Goal: Task Accomplishment & Management: Complete application form

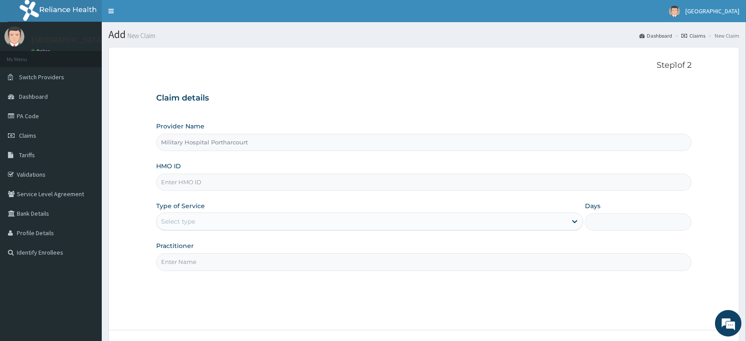
click at [198, 182] on input "HMO ID" at bounding box center [424, 182] width 536 height 17
click at [210, 182] on input "HMO ID" at bounding box center [424, 182] width 536 height 17
type input "gsv/10203/b"
click at [567, 222] on div at bounding box center [575, 221] width 16 height 16
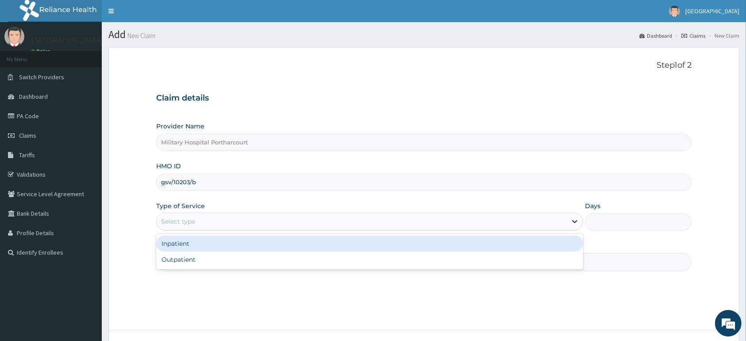
click at [572, 221] on icon at bounding box center [575, 221] width 9 height 9
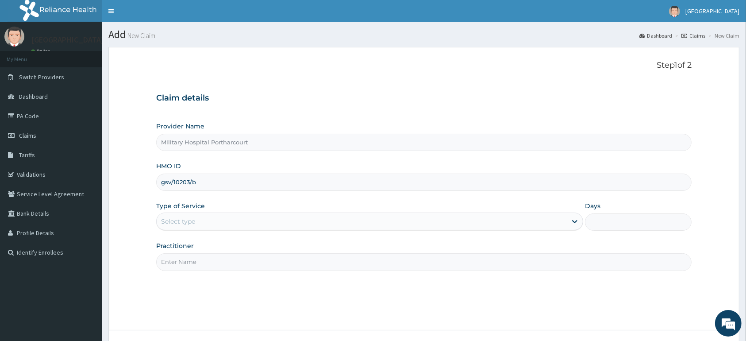
click at [270, 219] on div "Select type" at bounding box center [362, 221] width 410 height 14
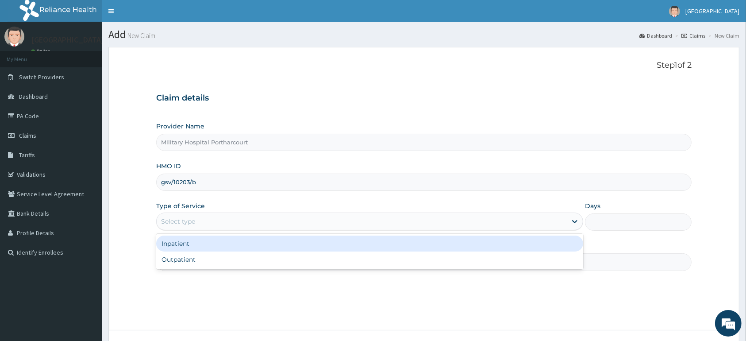
click at [203, 243] on div "Inpatient" at bounding box center [369, 244] width 427 height 16
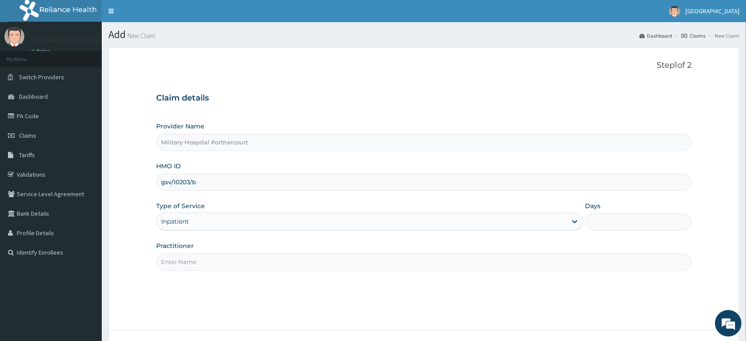
click at [207, 269] on input "Practitioner" at bounding box center [424, 261] width 536 height 17
drag, startPoint x: 620, startPoint y: 217, endPoint x: 620, endPoint y: 226, distance: 9.7
click at [620, 217] on input "Days" at bounding box center [638, 221] width 107 height 17
type input "8"
click at [235, 266] on input "Practitioner" at bounding box center [424, 261] width 536 height 17
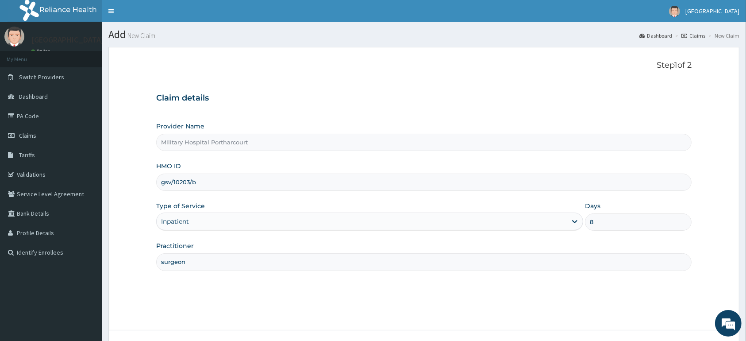
type input "surgeon"
click at [668, 287] on div "Step 1 of 2 Claim details Provider Name Military Hospital Portharcourt HMO ID g…" at bounding box center [424, 189] width 536 height 256
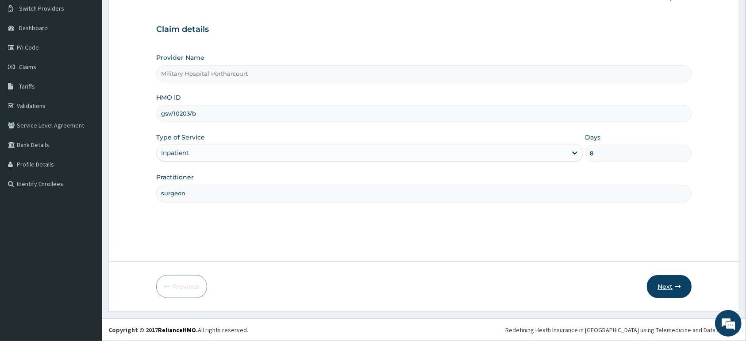
click at [661, 281] on button "Next" at bounding box center [669, 286] width 45 height 23
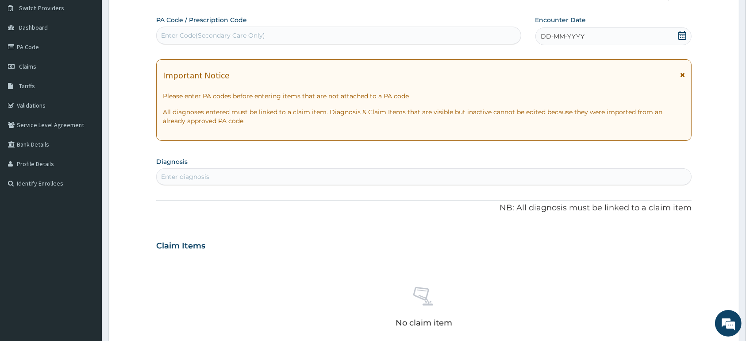
click at [183, 37] on div "Enter Code(Secondary Care Only)" at bounding box center [213, 35] width 104 height 9
type input "PA/B3D8F2"
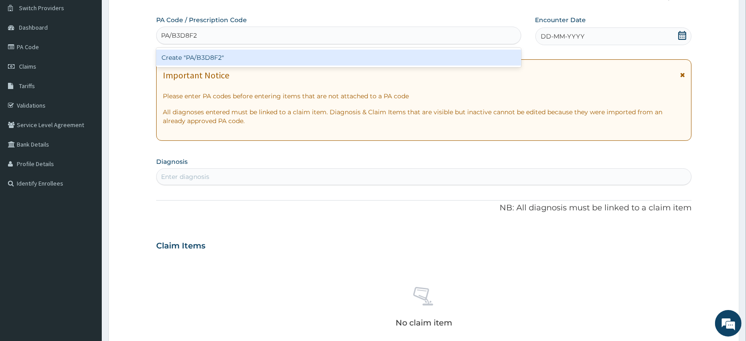
click at [221, 58] on div "Create "PA/B3D8F2"" at bounding box center [338, 58] width 365 height 16
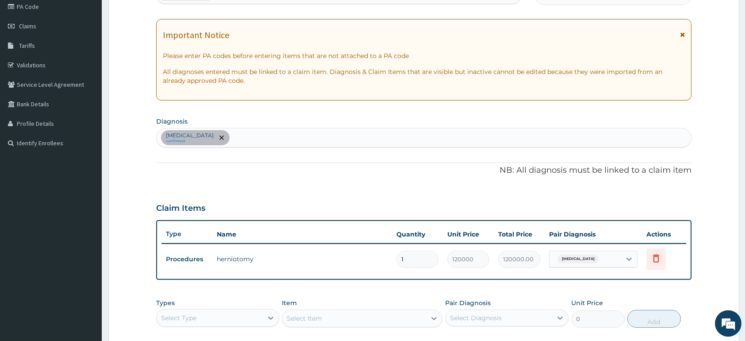
scroll to position [209, 0]
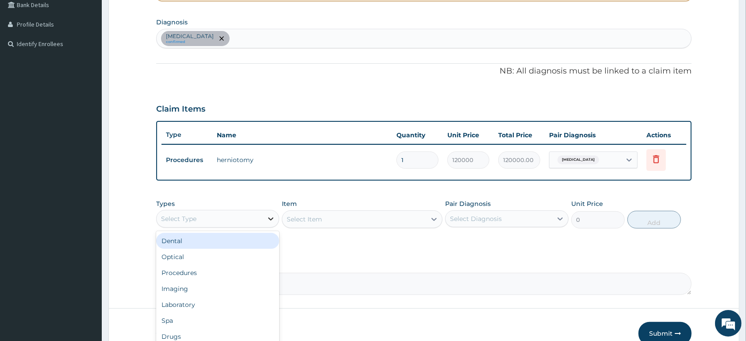
click at [274, 219] on icon at bounding box center [271, 218] width 9 height 9
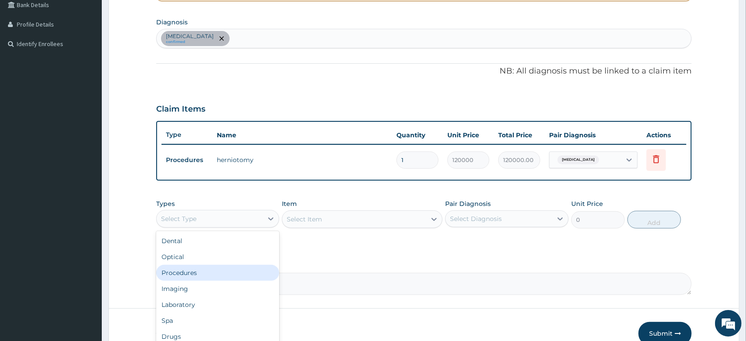
click at [221, 272] on div "Procedures" at bounding box center [217, 273] width 123 height 16
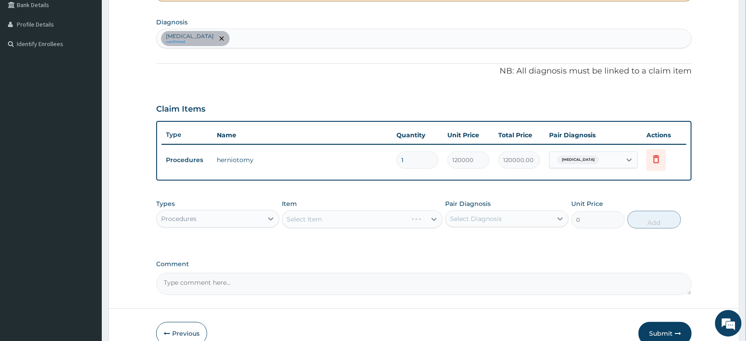
click at [433, 217] on div "Select Item" at bounding box center [362, 219] width 161 height 18
click at [432, 218] on icon at bounding box center [434, 219] width 9 height 9
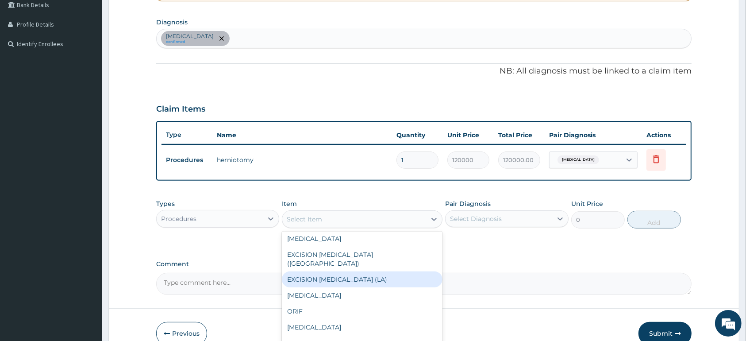
scroll to position [418, 0]
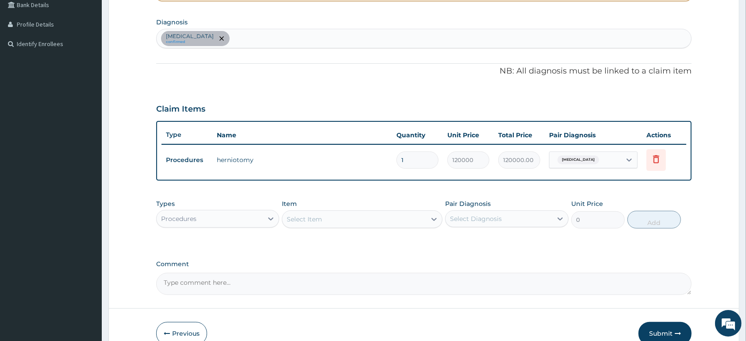
click at [243, 92] on div "PA Code / Prescription Code PA/B3D8F2 Encounter Date 03-09-2025 Important Notic…" at bounding box center [424, 85] width 536 height 419
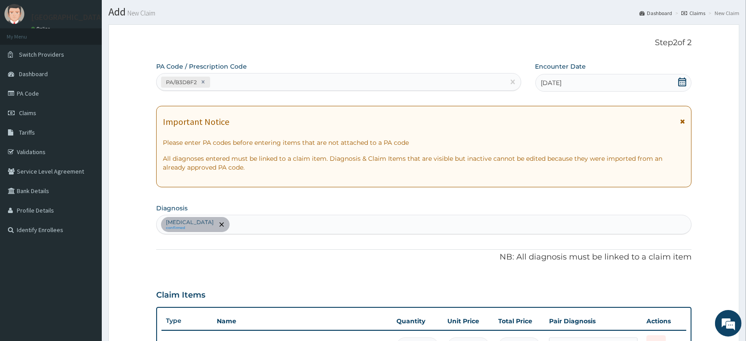
scroll to position [0, 0]
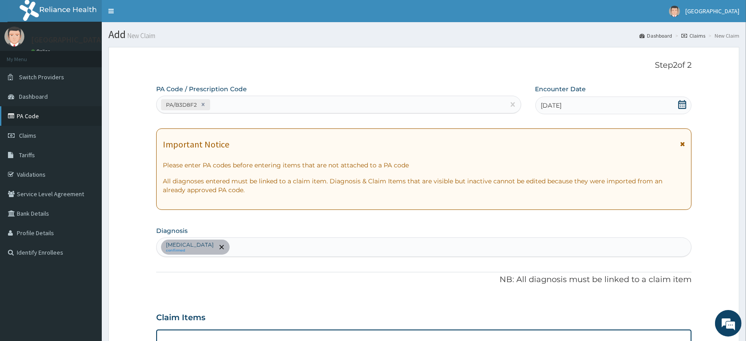
click at [22, 112] on link "PA Code" at bounding box center [51, 115] width 102 height 19
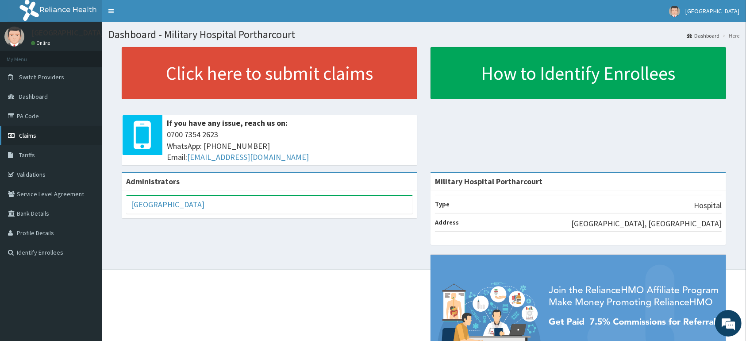
click at [29, 135] on span "Claims" at bounding box center [27, 135] width 17 height 8
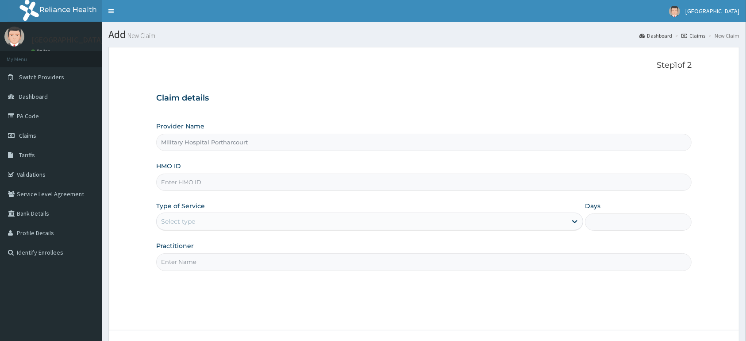
type input "Military Hospital Portharcourt"
click at [185, 182] on input "HMO ID" at bounding box center [424, 182] width 536 height 17
type input "gsv/10203/b"
click at [193, 222] on div "Select type" at bounding box center [178, 221] width 34 height 9
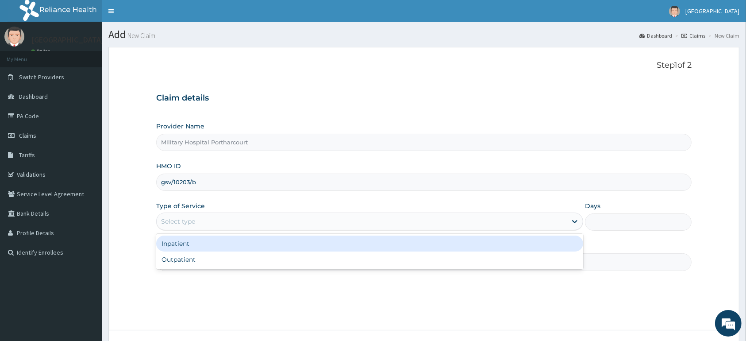
click at [191, 246] on div "Inpatient" at bounding box center [369, 244] width 427 height 16
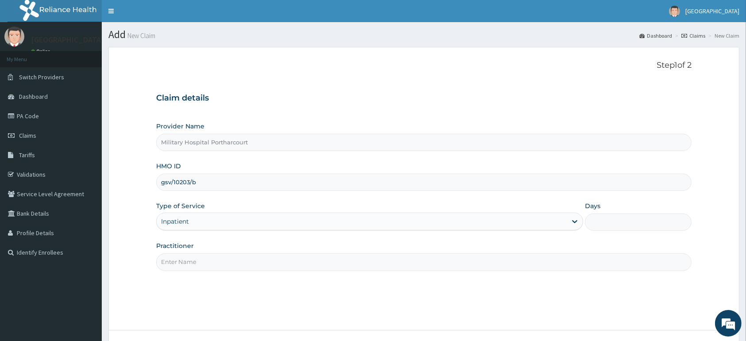
click at [596, 225] on input "Days" at bounding box center [638, 221] width 107 height 17
type input "8"
click at [181, 263] on input "Practitioner" at bounding box center [424, 261] width 536 height 17
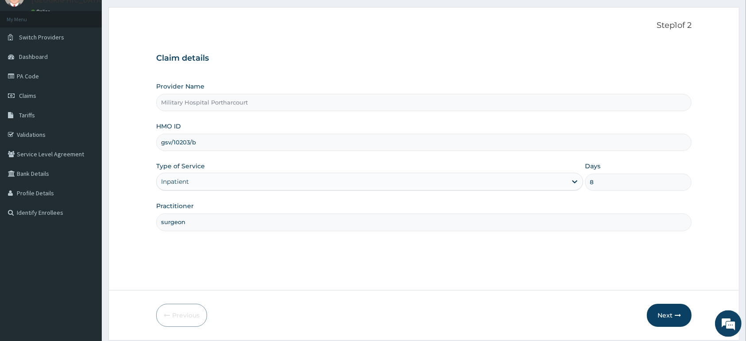
scroll to position [69, 0]
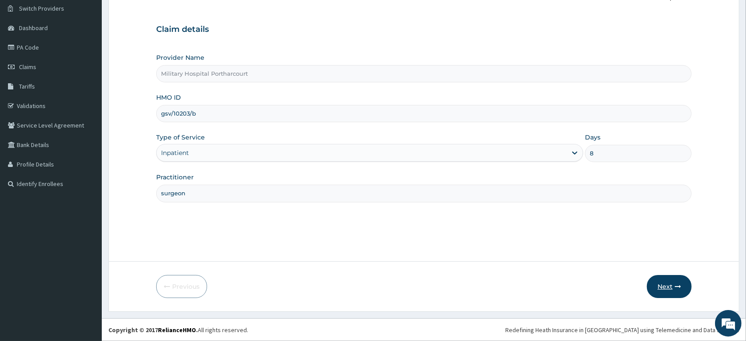
type input "surgeon"
click at [668, 282] on button "Next" at bounding box center [669, 286] width 45 height 23
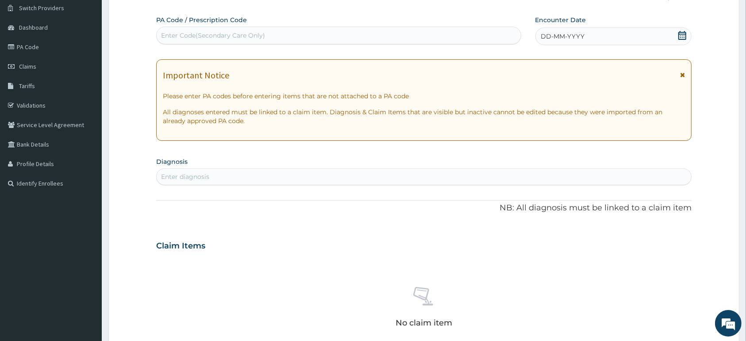
click at [169, 35] on div "Enter Code(Secondary Care Only)" at bounding box center [213, 35] width 104 height 9
drag, startPoint x: 170, startPoint y: 35, endPoint x: 172, endPoint y: 41, distance: 7.0
click at [161, 35] on div "Enter Code(Secondary Care Only)" at bounding box center [339, 35] width 364 height 14
click at [176, 35] on div "Enter Code(Secondary Care Only)" at bounding box center [213, 35] width 104 height 9
type input "PA/023BE8"
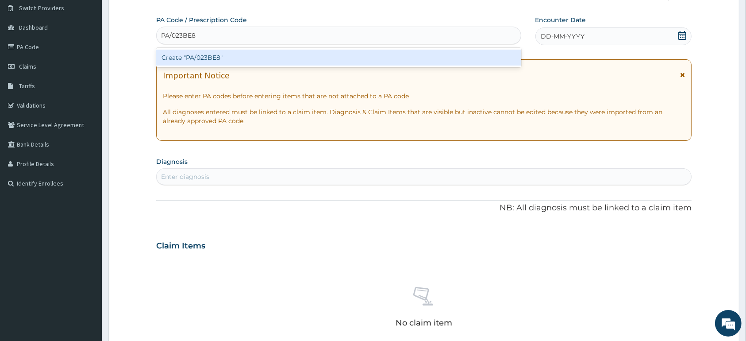
click at [286, 58] on div "Create "PA/023BE8"" at bounding box center [338, 58] width 365 height 16
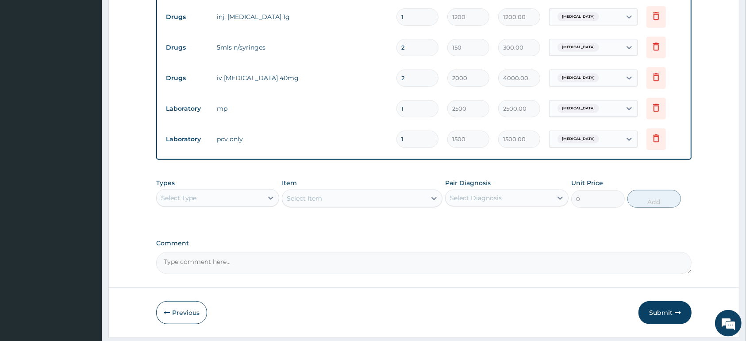
scroll to position [469, 0]
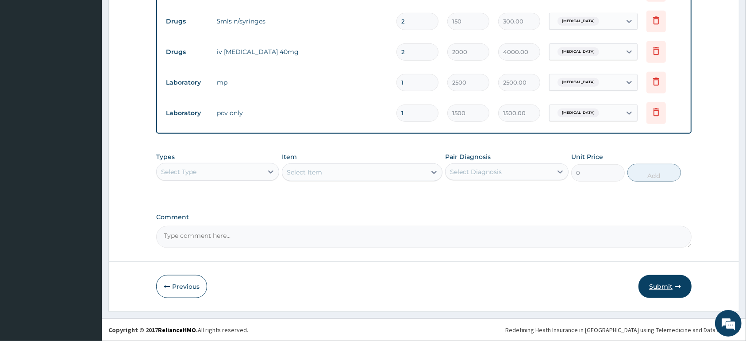
click at [660, 283] on button "Submit" at bounding box center [665, 286] width 53 height 23
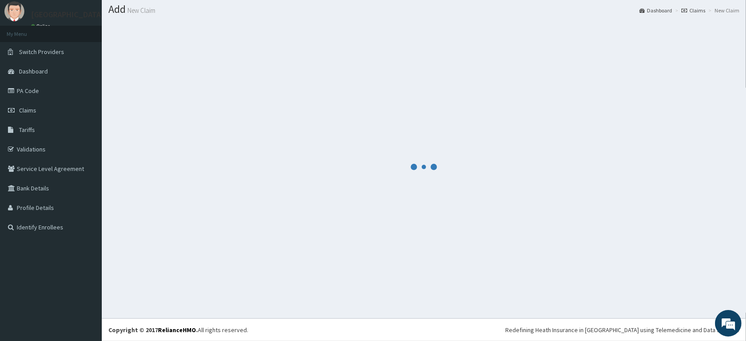
scroll to position [25, 0]
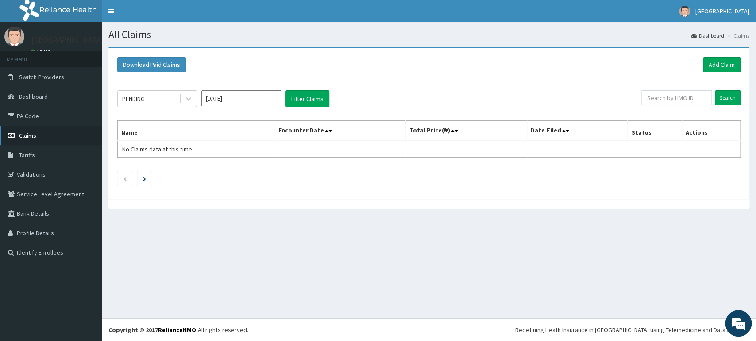
click at [31, 133] on span "Claims" at bounding box center [27, 135] width 17 height 8
click at [19, 135] on span "Claims" at bounding box center [27, 135] width 17 height 8
click at [38, 133] on link "Claims" at bounding box center [51, 135] width 102 height 19
click at [20, 133] on span "Claims" at bounding box center [27, 135] width 17 height 8
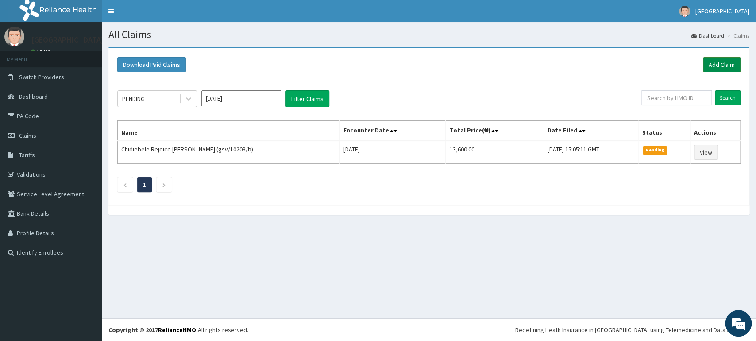
click at [723, 65] on link "Add Claim" at bounding box center [722, 64] width 38 height 15
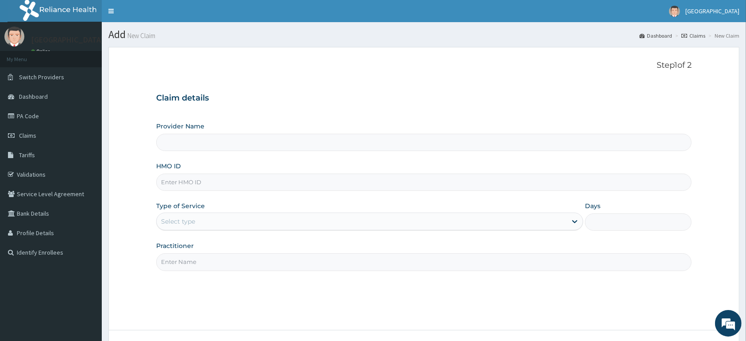
click at [194, 180] on input "HMO ID" at bounding box center [424, 182] width 536 height 17
type input "Military Hospital Portharcourt"
type input "gsv/10203/b"
click at [192, 220] on div "Select type" at bounding box center [178, 221] width 34 height 9
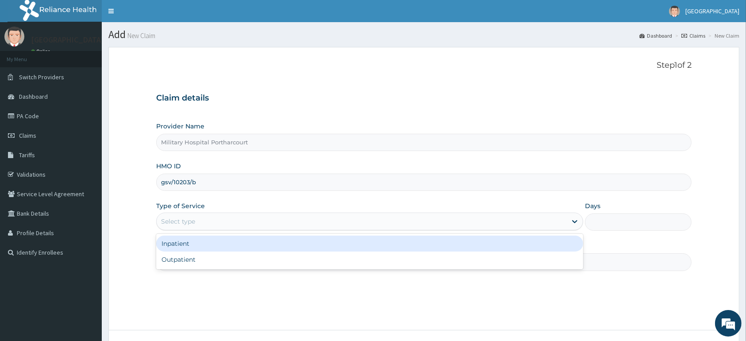
click at [181, 239] on div "Inpatient" at bounding box center [369, 244] width 427 height 16
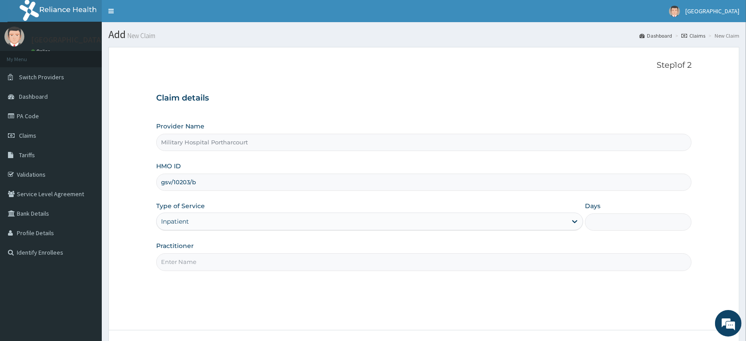
click at [199, 265] on input "Practitioner" at bounding box center [424, 261] width 536 height 17
type input "surgeon"
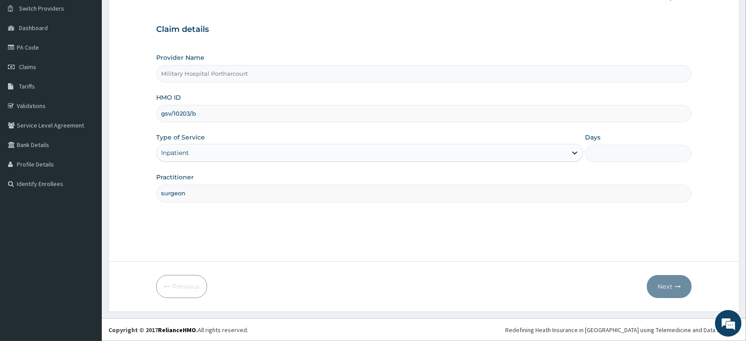
scroll to position [69, 0]
click at [596, 156] on input "Days" at bounding box center [638, 153] width 107 height 17
type input "8"
click at [666, 282] on button "Next" at bounding box center [669, 286] width 45 height 23
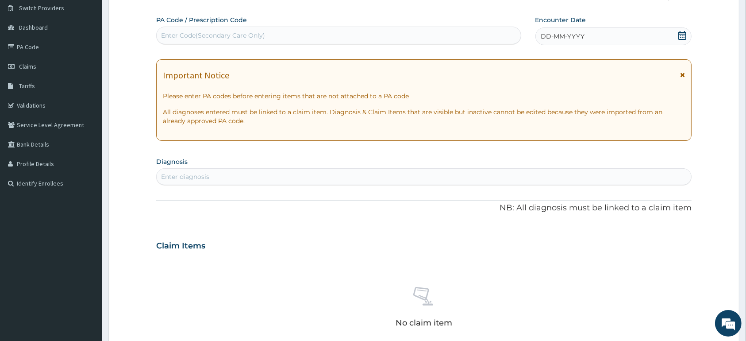
click at [173, 35] on div "Enter Code(Secondary Care Only)" at bounding box center [213, 35] width 104 height 9
type input "PA/B54462"
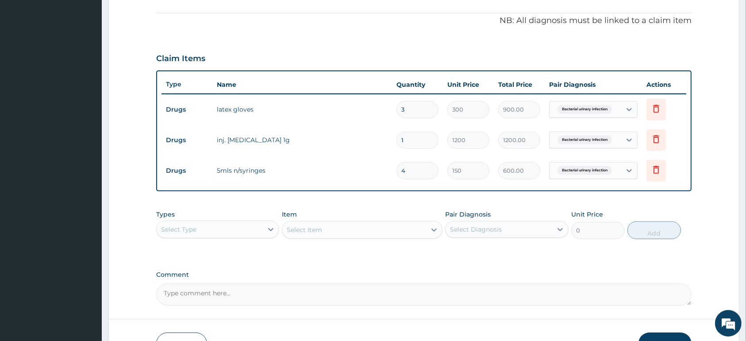
scroll to position [317, 0]
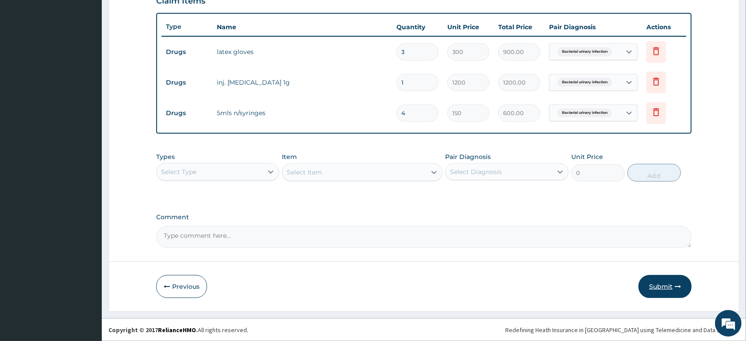
click at [662, 283] on button "Submit" at bounding box center [665, 286] width 53 height 23
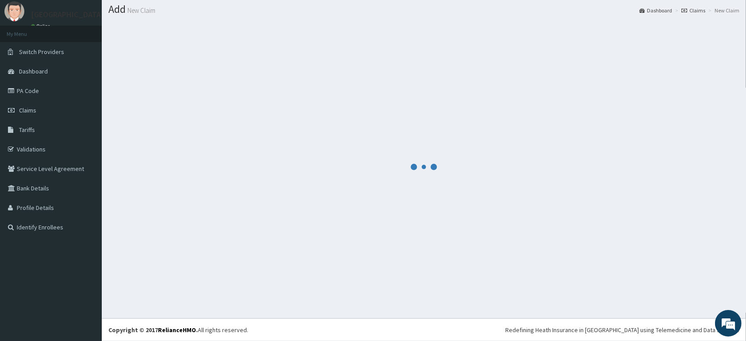
scroll to position [25, 0]
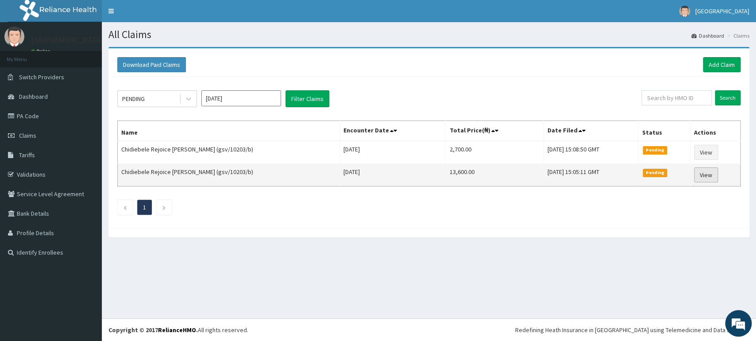
click at [703, 173] on link "View" at bounding box center [706, 174] width 24 height 15
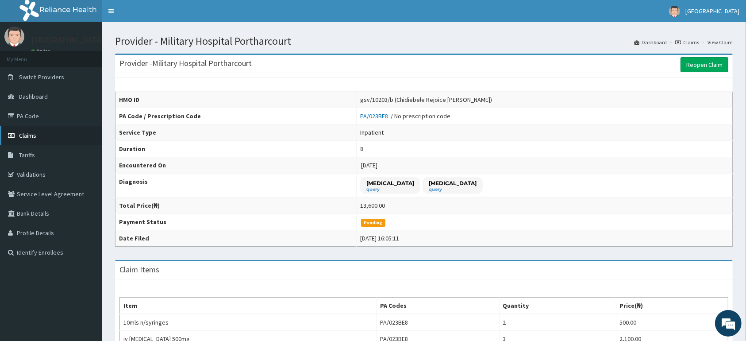
click at [27, 133] on span "Claims" at bounding box center [27, 135] width 17 height 8
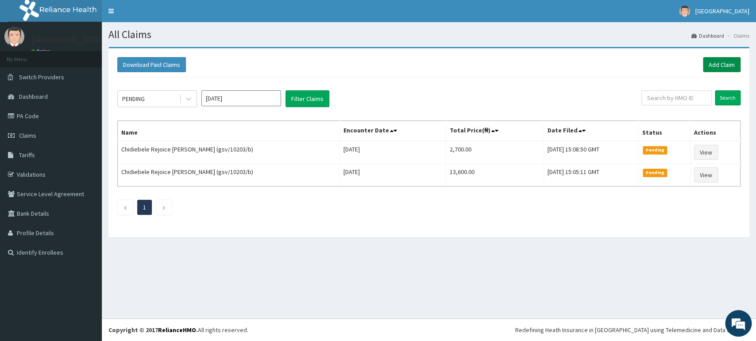
click at [728, 60] on link "Add Claim" at bounding box center [722, 64] width 38 height 15
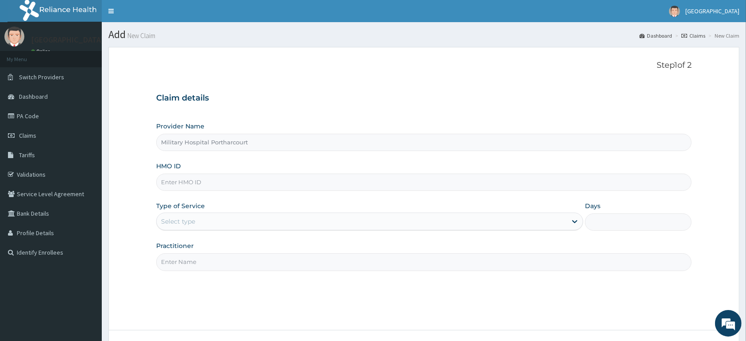
type input "Military Hospital Portharcourt"
click at [193, 186] on input "HMO ID" at bounding box center [424, 182] width 536 height 17
type input "gsv/bdbb7a"
click at [204, 220] on div "Select type" at bounding box center [362, 221] width 410 height 14
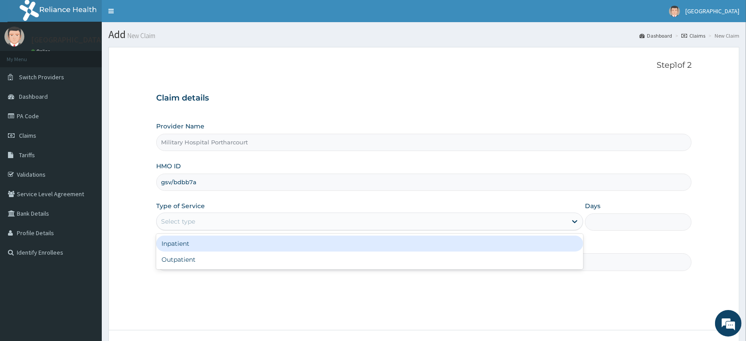
click at [174, 246] on div "Inpatient" at bounding box center [369, 244] width 427 height 16
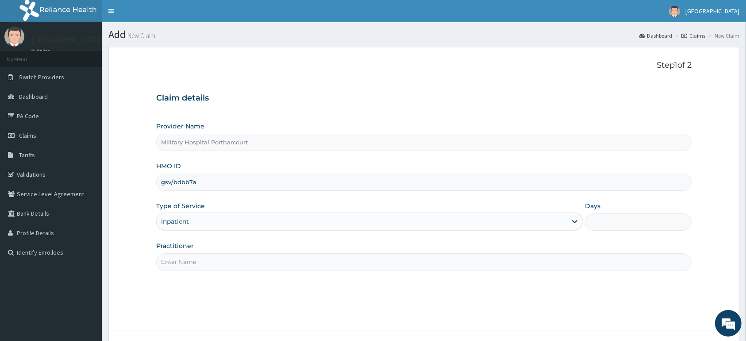
click at [603, 229] on input "Days" at bounding box center [638, 221] width 107 height 17
type input "8"
click at [196, 261] on input "Practitioner" at bounding box center [424, 261] width 536 height 17
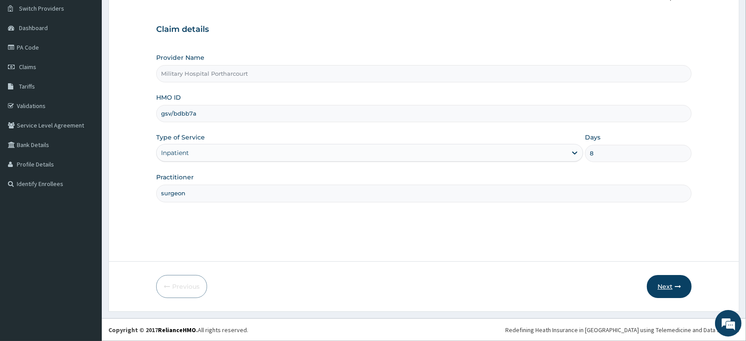
type input "surgeon"
click at [660, 283] on button "Next" at bounding box center [669, 286] width 45 height 23
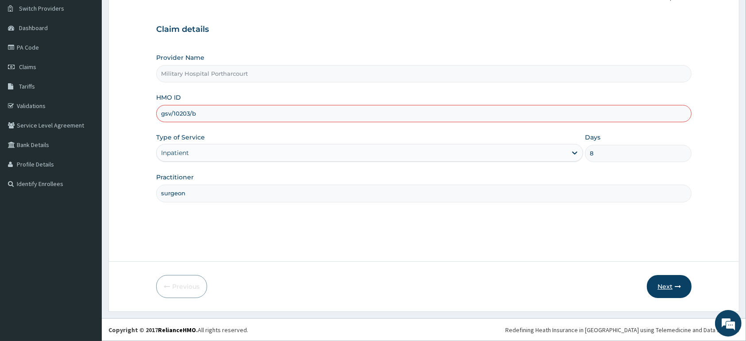
type input "gsv/10203/b"
click at [669, 285] on button "Next" at bounding box center [669, 286] width 45 height 23
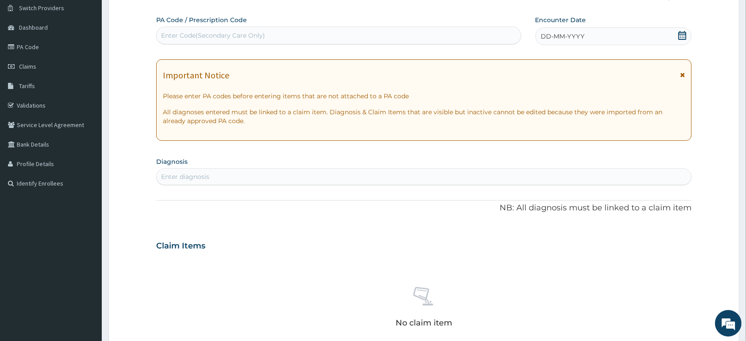
click at [166, 36] on div "Enter Code(Secondary Care Only)" at bounding box center [213, 35] width 104 height 9
type input "PA/BDBB7A"
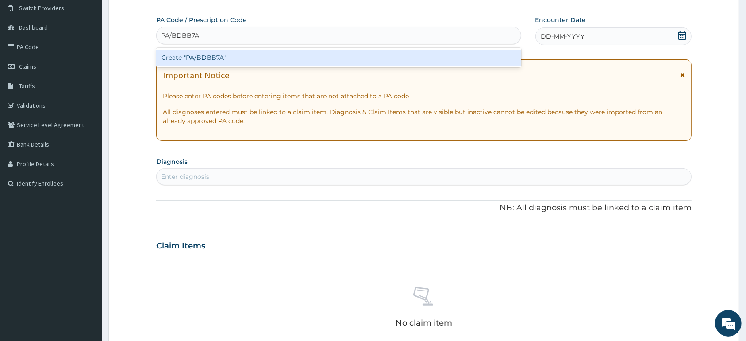
click at [254, 59] on div "Create "PA/BDBB7A"" at bounding box center [338, 58] width 365 height 16
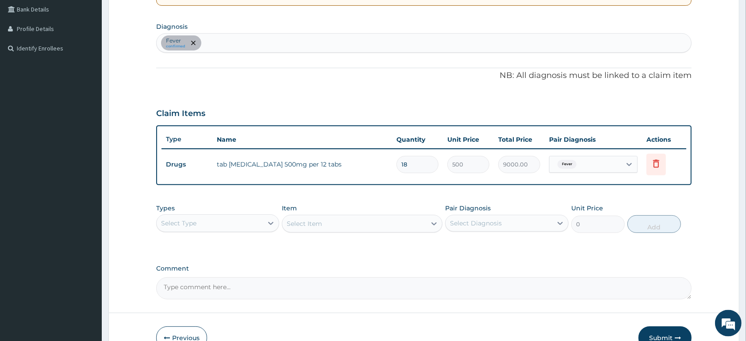
scroll to position [209, 0]
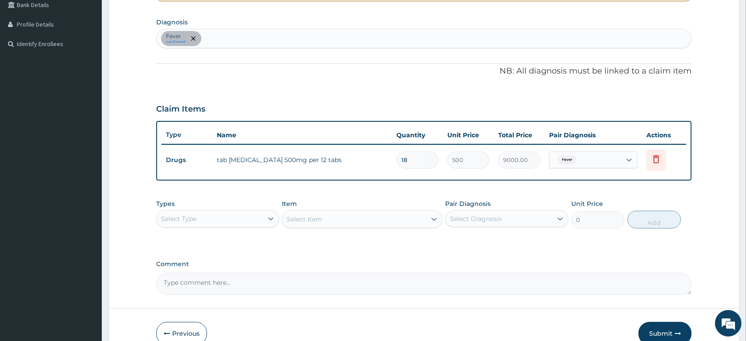
click at [427, 161] on input "18" at bounding box center [418, 159] width 42 height 17
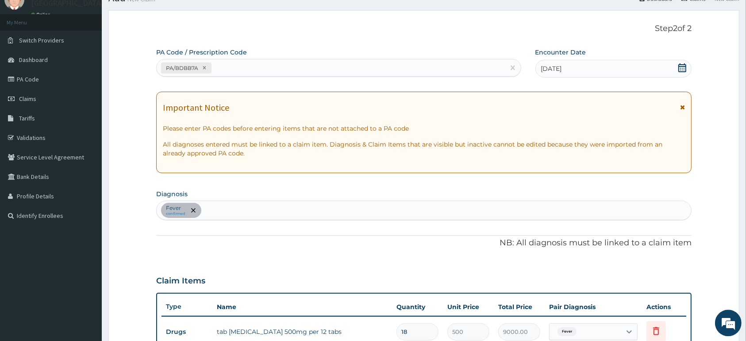
scroll to position [0, 0]
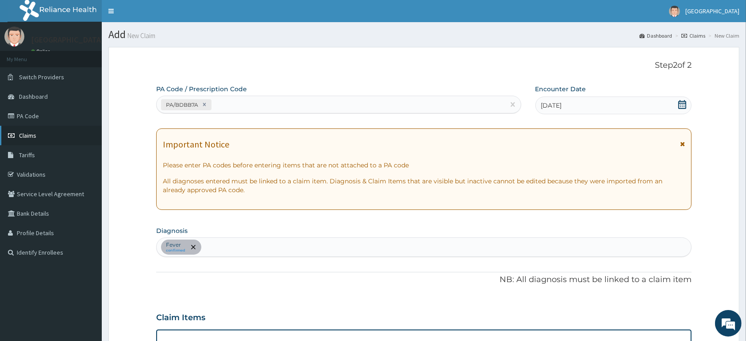
click at [35, 132] on span "Claims" at bounding box center [27, 135] width 17 height 8
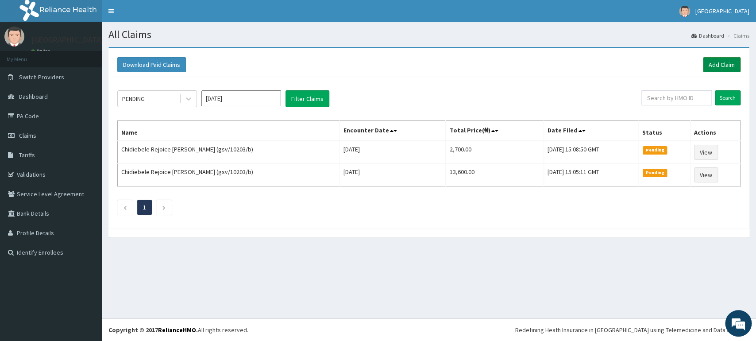
click at [715, 64] on link "Add Claim" at bounding box center [722, 64] width 38 height 15
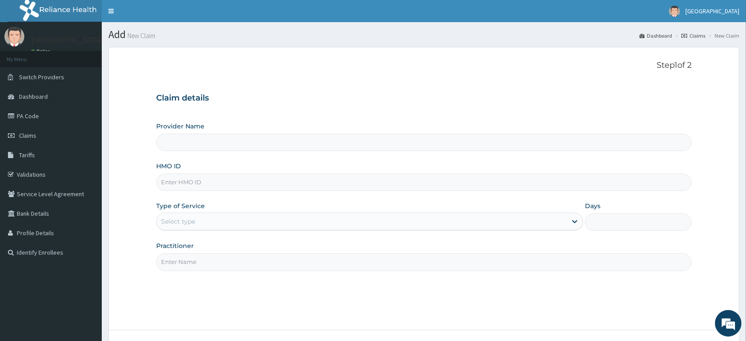
type input "Military Hospital Portharcourt"
click at [216, 184] on input "HMO ID" at bounding box center [424, 182] width 536 height 17
type input "gsv/10203/b"
click at [298, 227] on div "Select type" at bounding box center [362, 221] width 410 height 14
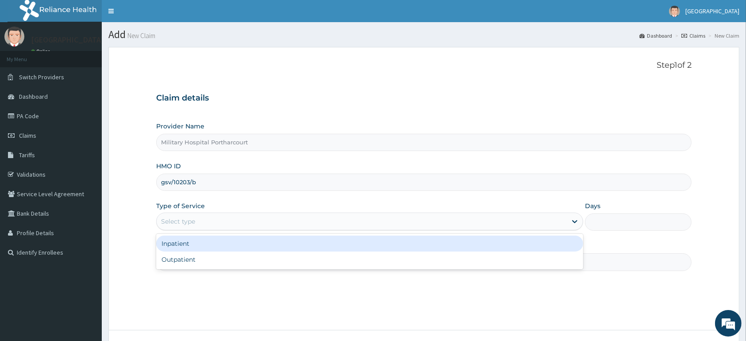
click at [235, 242] on div "Inpatient" at bounding box center [369, 244] width 427 height 16
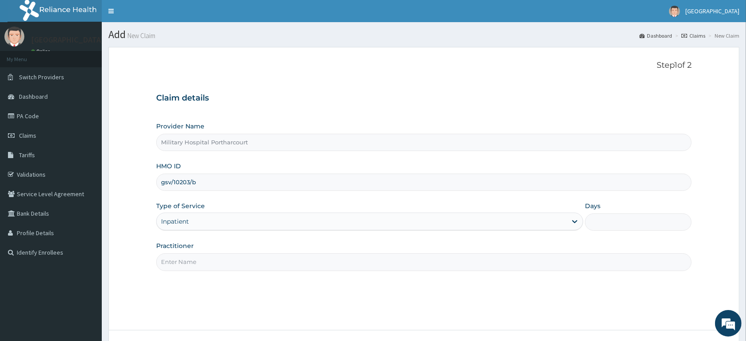
click at [638, 223] on input "Days" at bounding box center [638, 221] width 107 height 17
type input "8"
click at [181, 263] on input "Practitioner" at bounding box center [424, 261] width 536 height 17
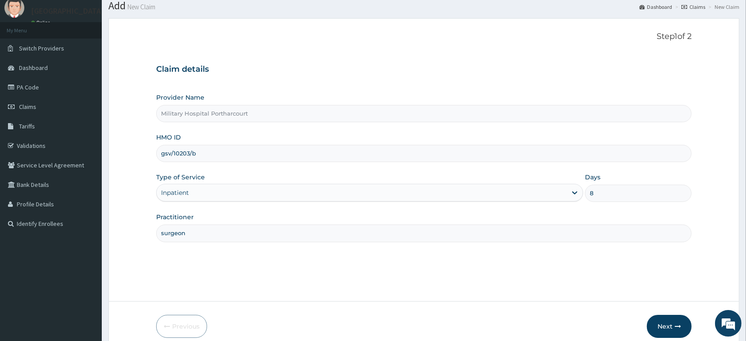
scroll to position [69, 0]
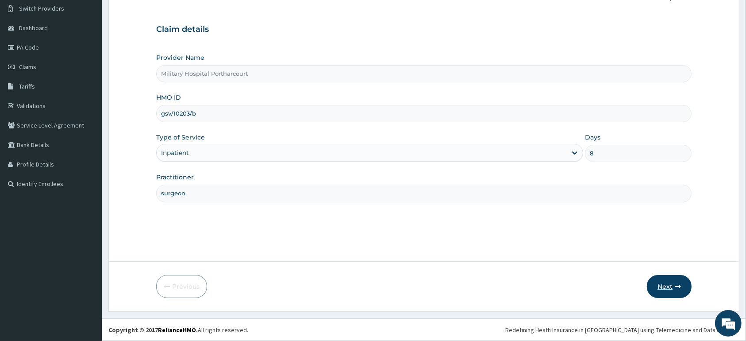
type input "surgeon"
click at [662, 282] on button "Next" at bounding box center [669, 286] width 45 height 23
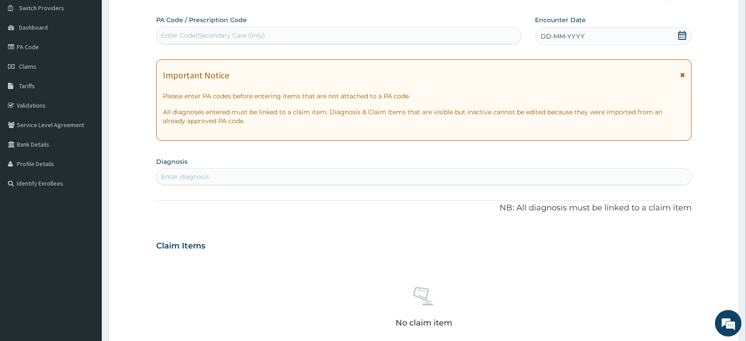
click at [172, 37] on div "Enter Code(Secondary Care Only)" at bounding box center [213, 35] width 104 height 9
type input "PA/3F8FEB"
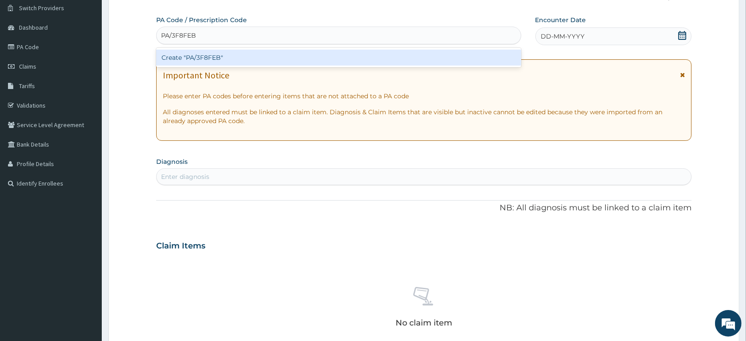
click at [226, 54] on div "Create "PA/3F8FEB"" at bounding box center [338, 58] width 365 height 16
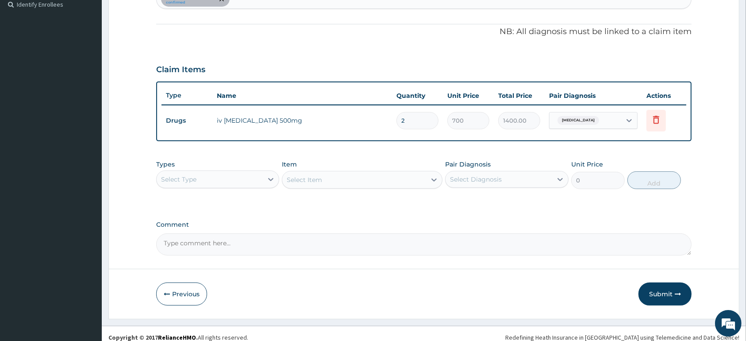
scroll to position [255, 0]
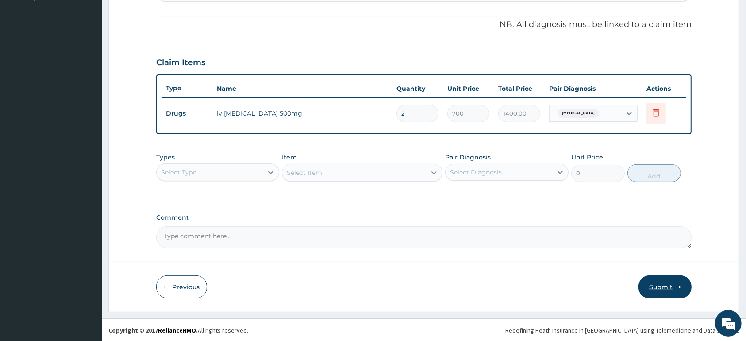
click at [657, 287] on button "Submit" at bounding box center [665, 286] width 53 height 23
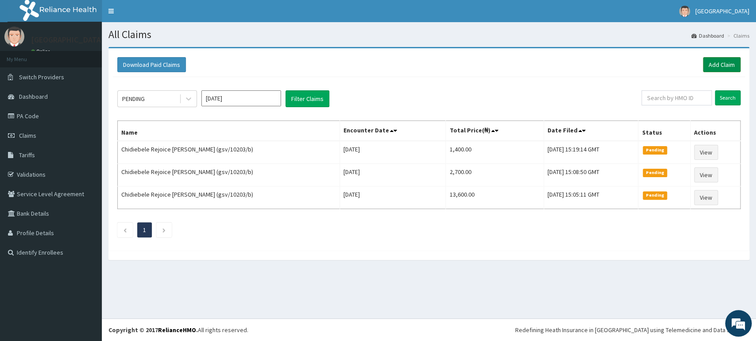
click at [724, 64] on link "Add Claim" at bounding box center [722, 64] width 38 height 15
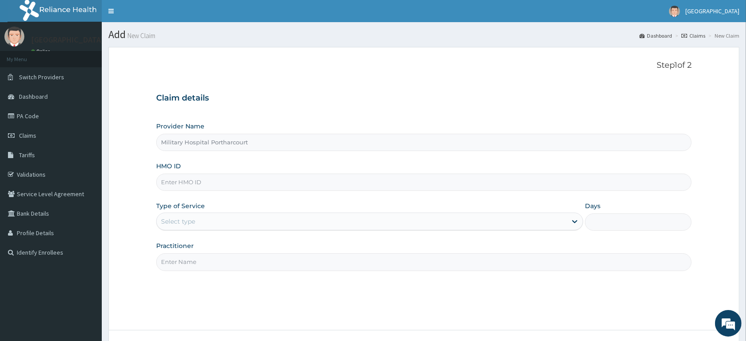
type input "Military Hospital Portharcourt"
click at [189, 185] on input "HMO ID" at bounding box center [424, 182] width 536 height 17
type input "gsv/10203/b"
click at [194, 221] on div "Select type" at bounding box center [178, 221] width 34 height 9
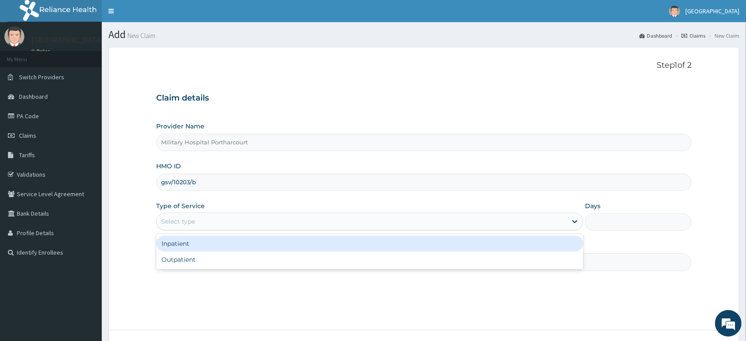
click at [193, 247] on div "Inpatient" at bounding box center [369, 244] width 427 height 16
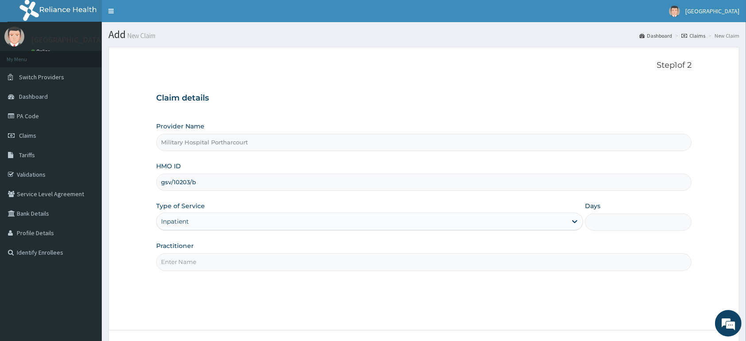
click at [603, 225] on input "Days" at bounding box center [638, 221] width 107 height 17
type input "8"
click at [217, 264] on input "Practitioner" at bounding box center [424, 261] width 536 height 17
type input "surgeon"
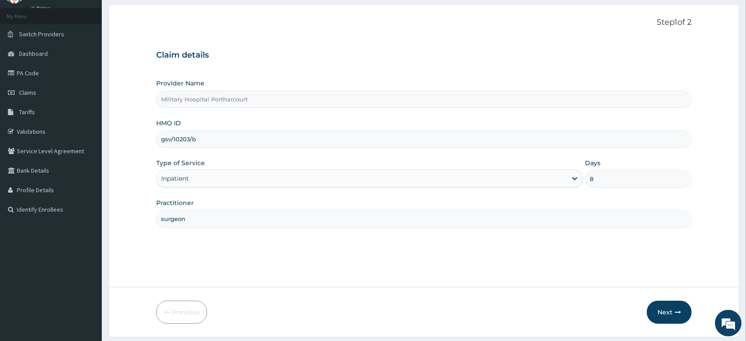
scroll to position [69, 0]
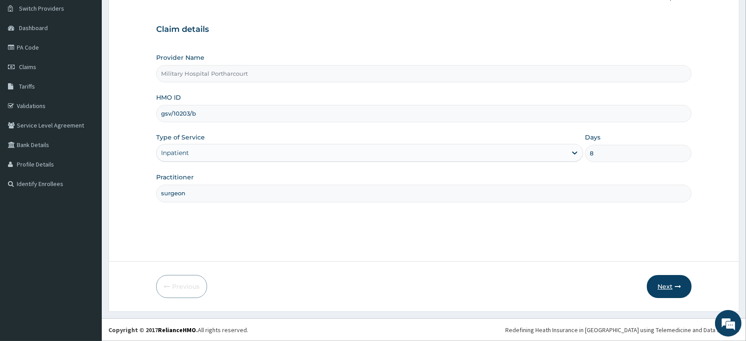
click at [665, 283] on button "Next" at bounding box center [669, 286] width 45 height 23
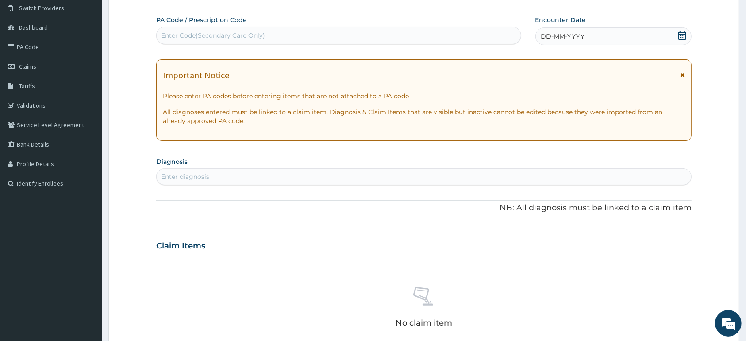
click at [196, 32] on div "Enter Code(Secondary Care Only)" at bounding box center [213, 35] width 104 height 9
type input "PA/B3D8F2"
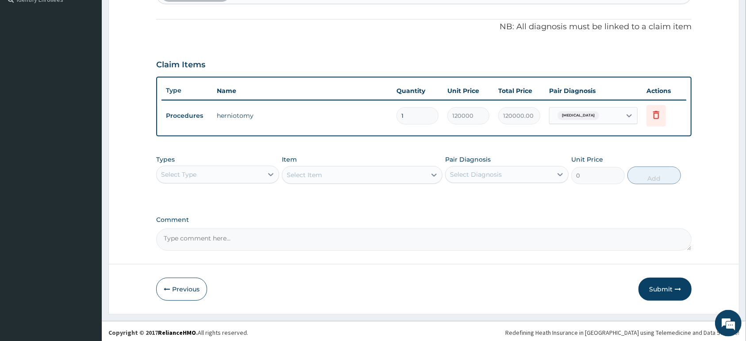
scroll to position [255, 0]
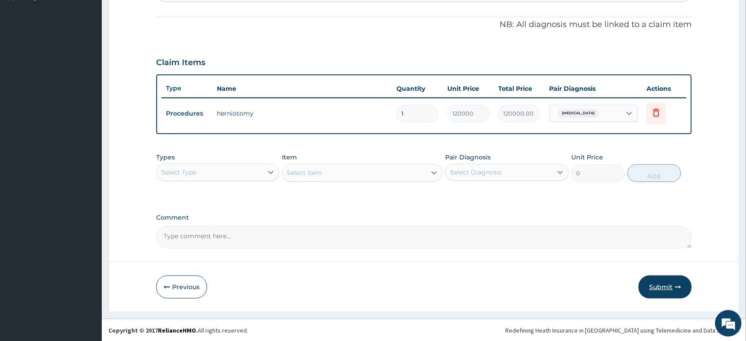
click at [660, 284] on button "Submit" at bounding box center [665, 286] width 53 height 23
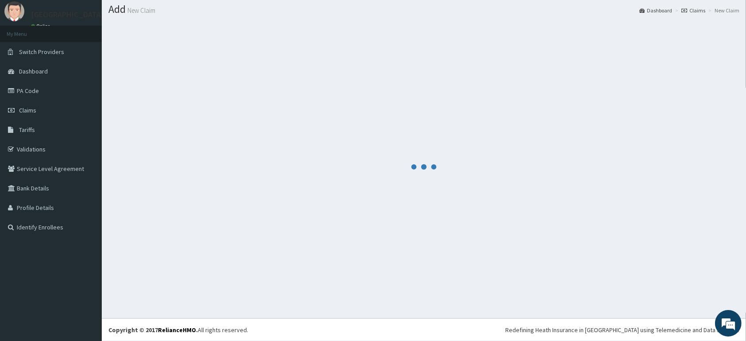
scroll to position [25, 0]
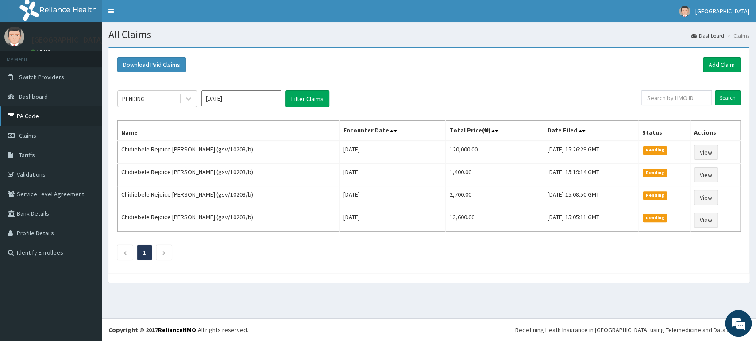
click at [37, 114] on link "PA Code" at bounding box center [51, 115] width 102 height 19
